Goal: Information Seeking & Learning: Check status

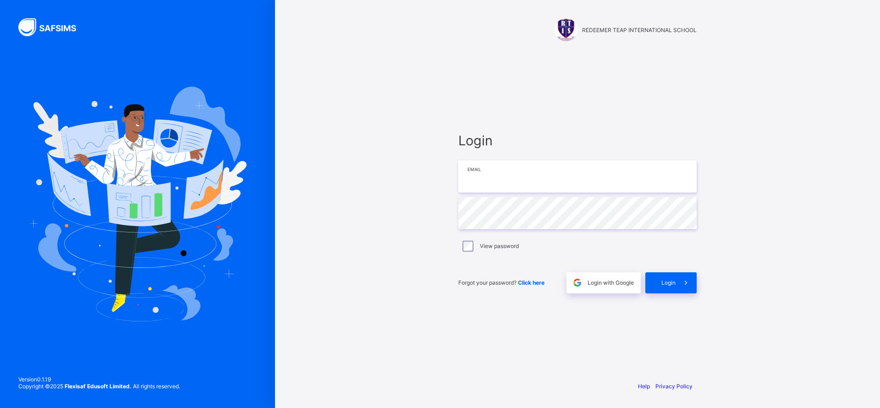
click at [528, 183] on input "email" at bounding box center [577, 176] width 238 height 32
type input "**********"
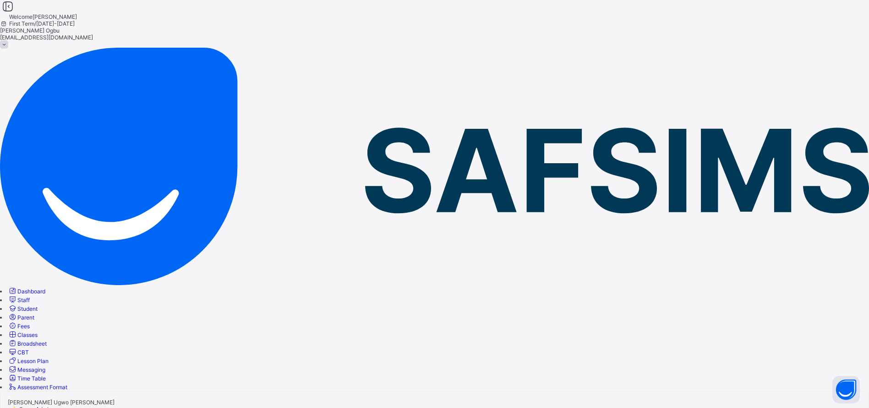
click at [38, 305] on link "Student" at bounding box center [23, 308] width 30 height 7
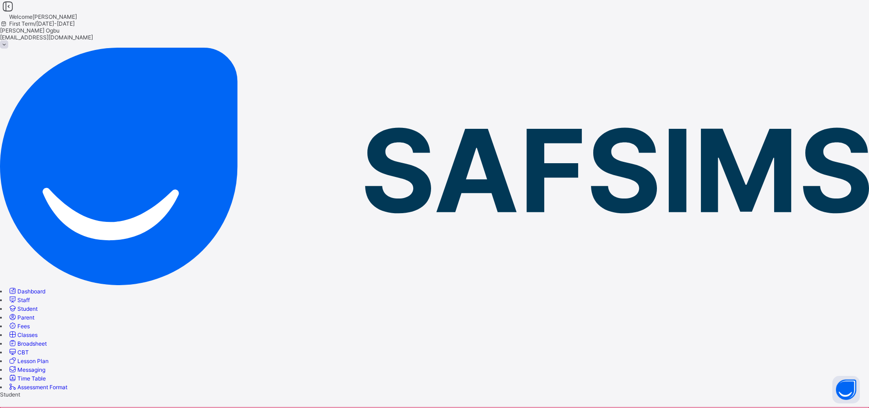
type input "********"
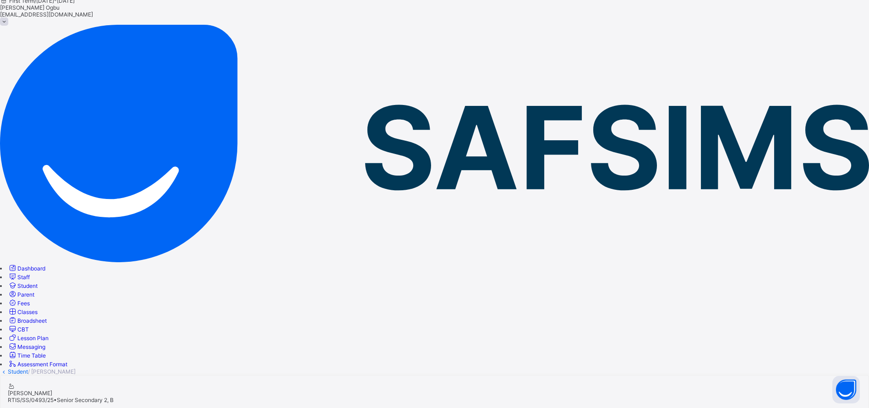
scroll to position [28, 0]
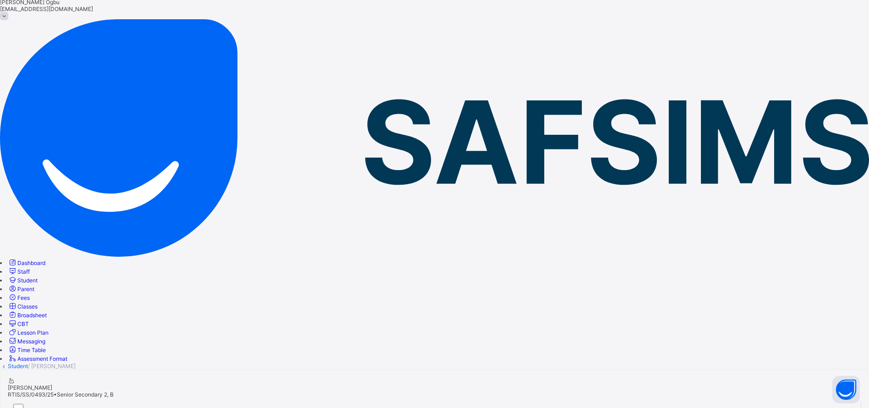
click at [46, 312] on span "Broadsheet" at bounding box center [31, 315] width 29 height 7
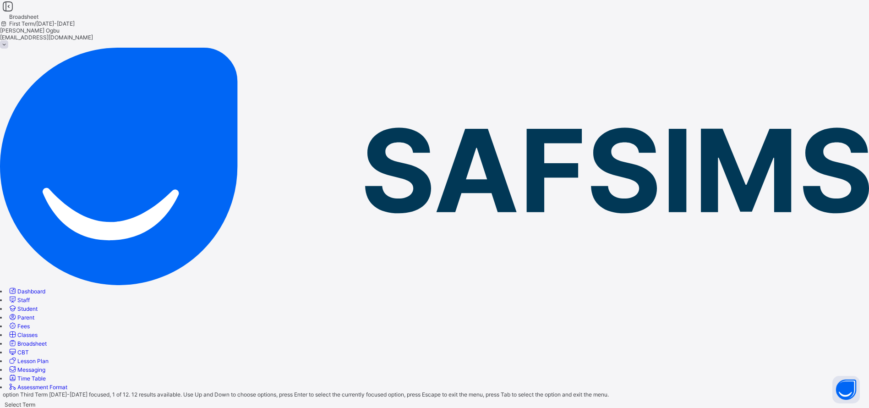
click at [165, 398] on div "Select Term" at bounding box center [434, 404] width 869 height 13
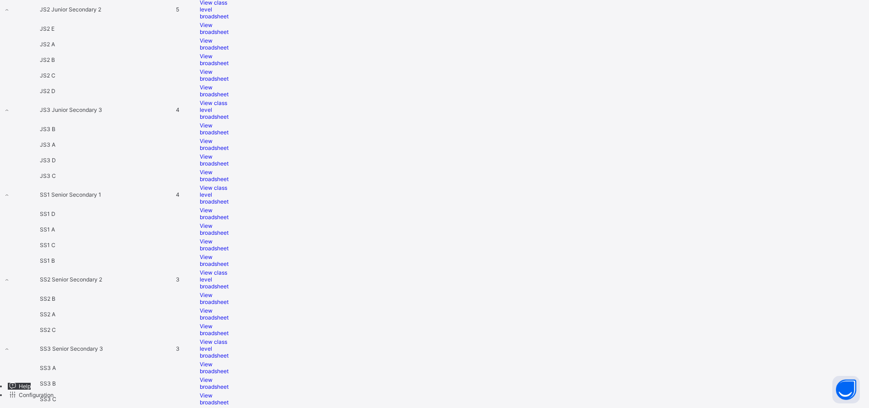
scroll to position [1687, 0]
click at [229, 269] on span "View class level broadsheet" at bounding box center [214, 279] width 29 height 21
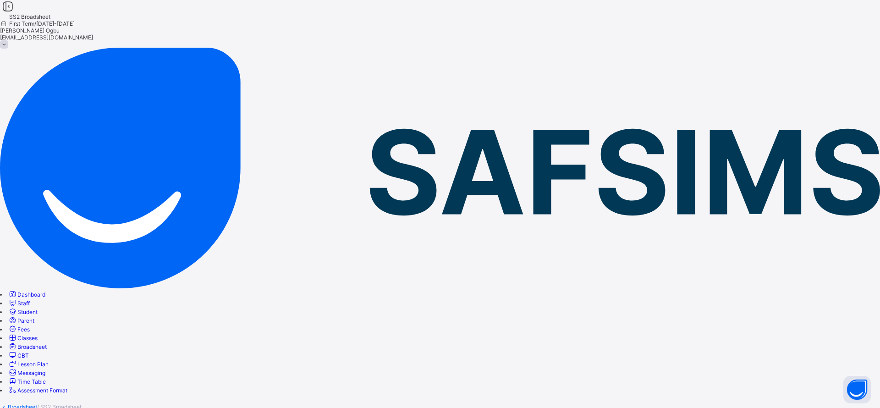
click at [56, 407] on div "Class Level Broadsheet" at bounding box center [28, 413] width 56 height 7
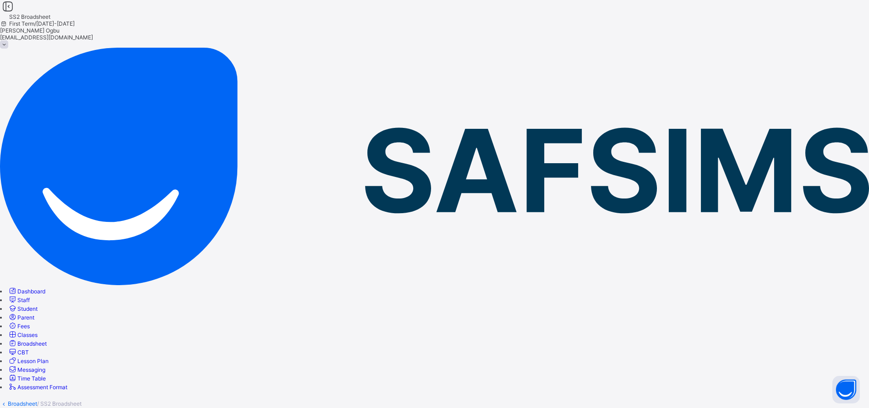
click at [37, 400] on link "Broadsheet" at bounding box center [22, 403] width 29 height 7
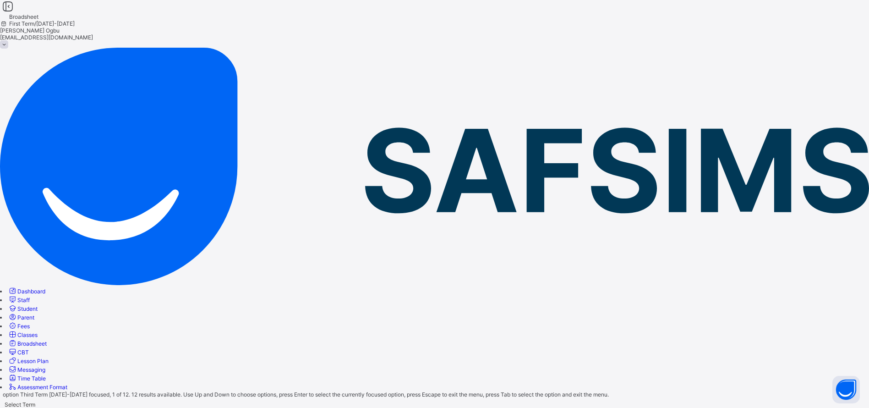
click at [35, 401] on div "Select Term" at bounding box center [20, 404] width 31 height 7
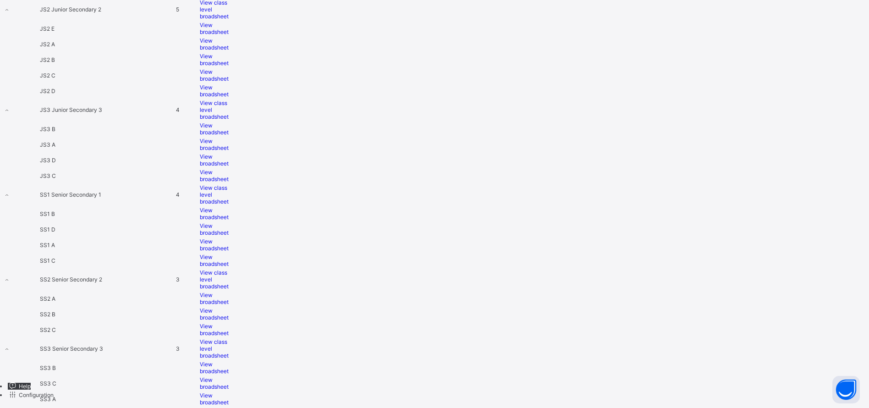
scroll to position [1687, 0]
click at [229, 269] on span "View class level broadsheet" at bounding box center [214, 279] width 29 height 21
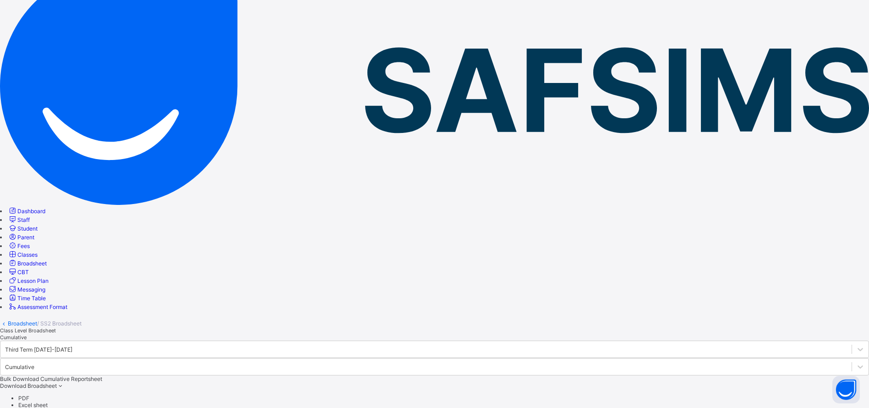
scroll to position [106, 582]
click at [65, 382] on span at bounding box center [61, 385] width 8 height 7
click at [864, 394] on ul "PDF Excel sheet" at bounding box center [434, 401] width 869 height 14
click at [860, 394] on ul "PDF Excel sheet" at bounding box center [434, 401] width 869 height 14
click at [858, 394] on li "PDF" at bounding box center [443, 397] width 851 height 7
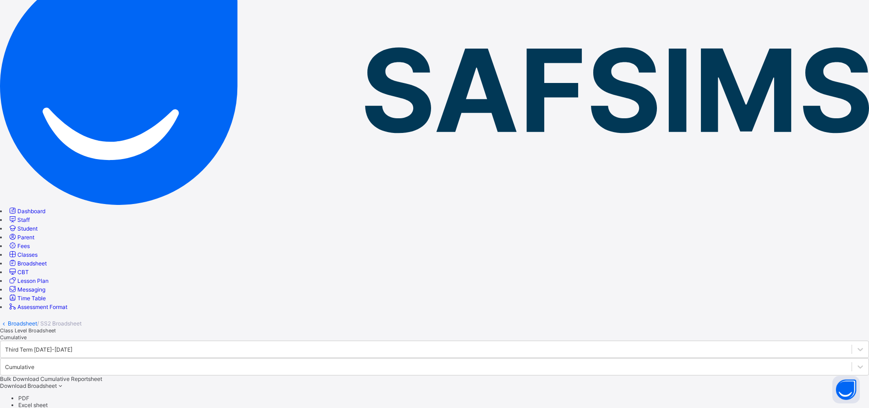
click at [858, 394] on li "PDF" at bounding box center [443, 397] width 851 height 7
click at [860, 394] on li "PDF" at bounding box center [443, 397] width 851 height 7
click at [30, 242] on span "Fees" at bounding box center [23, 245] width 12 height 7
